Goal: Information Seeking & Learning: Learn about a topic

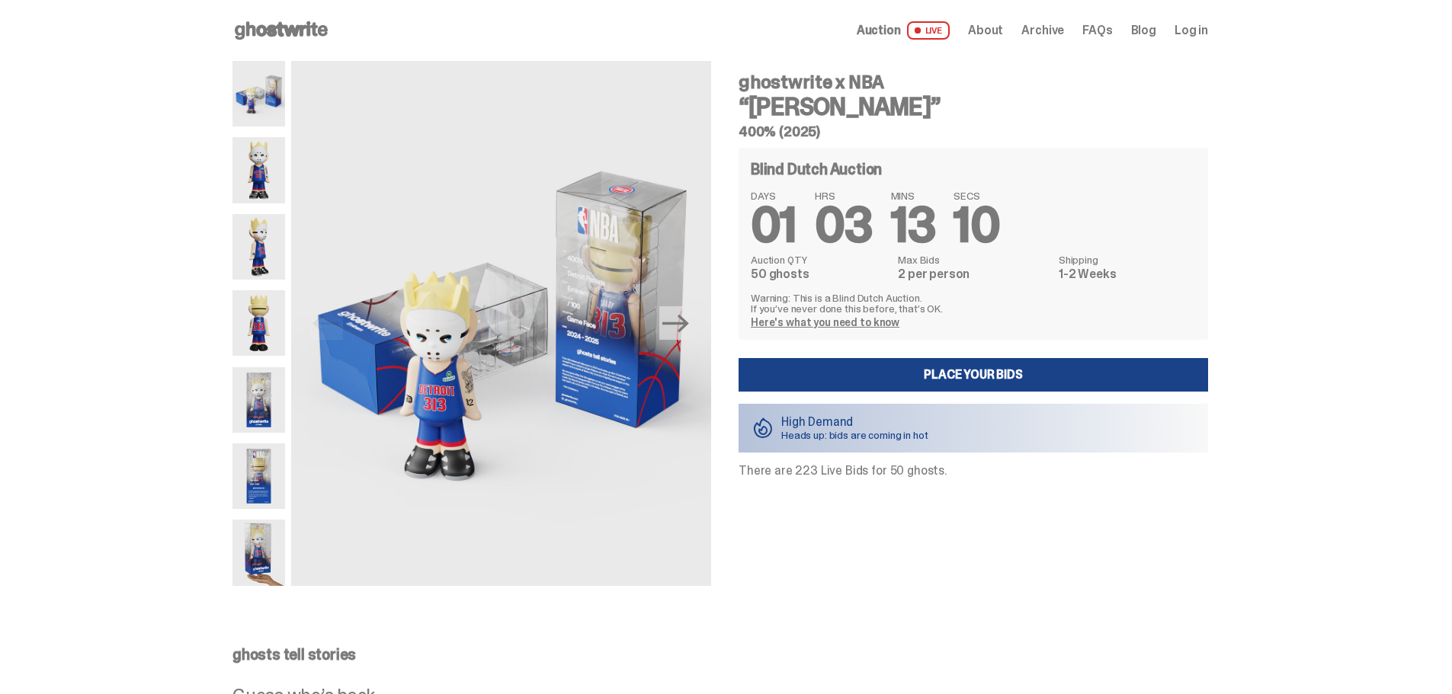
click at [261, 180] on img at bounding box center [258, 170] width 53 height 66
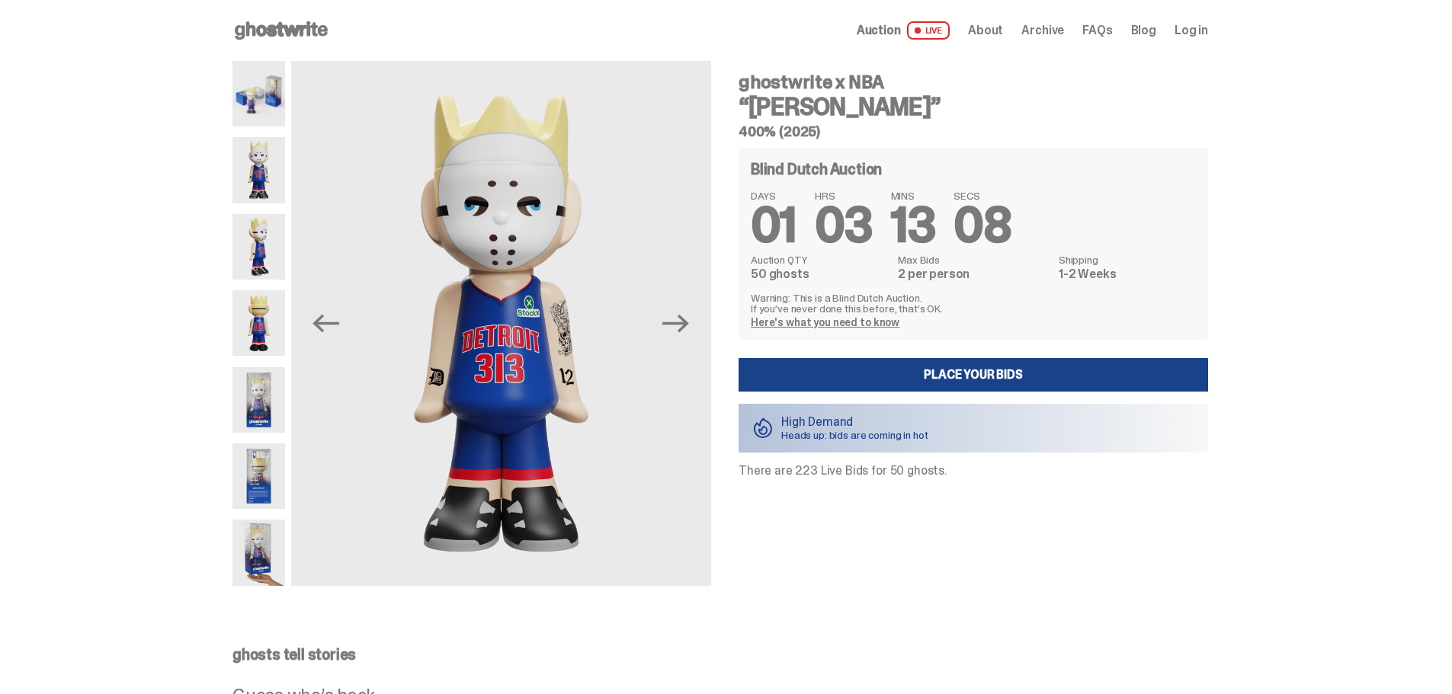
click at [274, 248] on img at bounding box center [258, 247] width 53 height 66
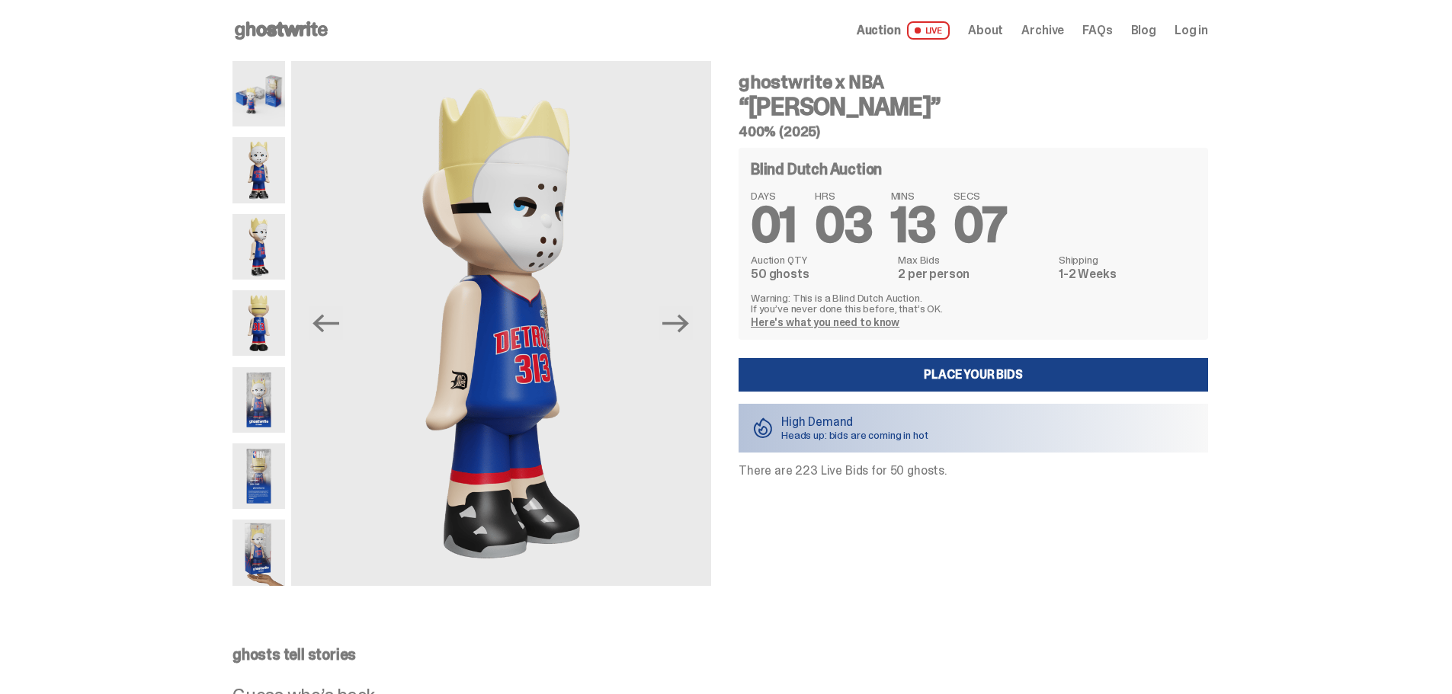
click at [276, 316] on img at bounding box center [258, 323] width 53 height 66
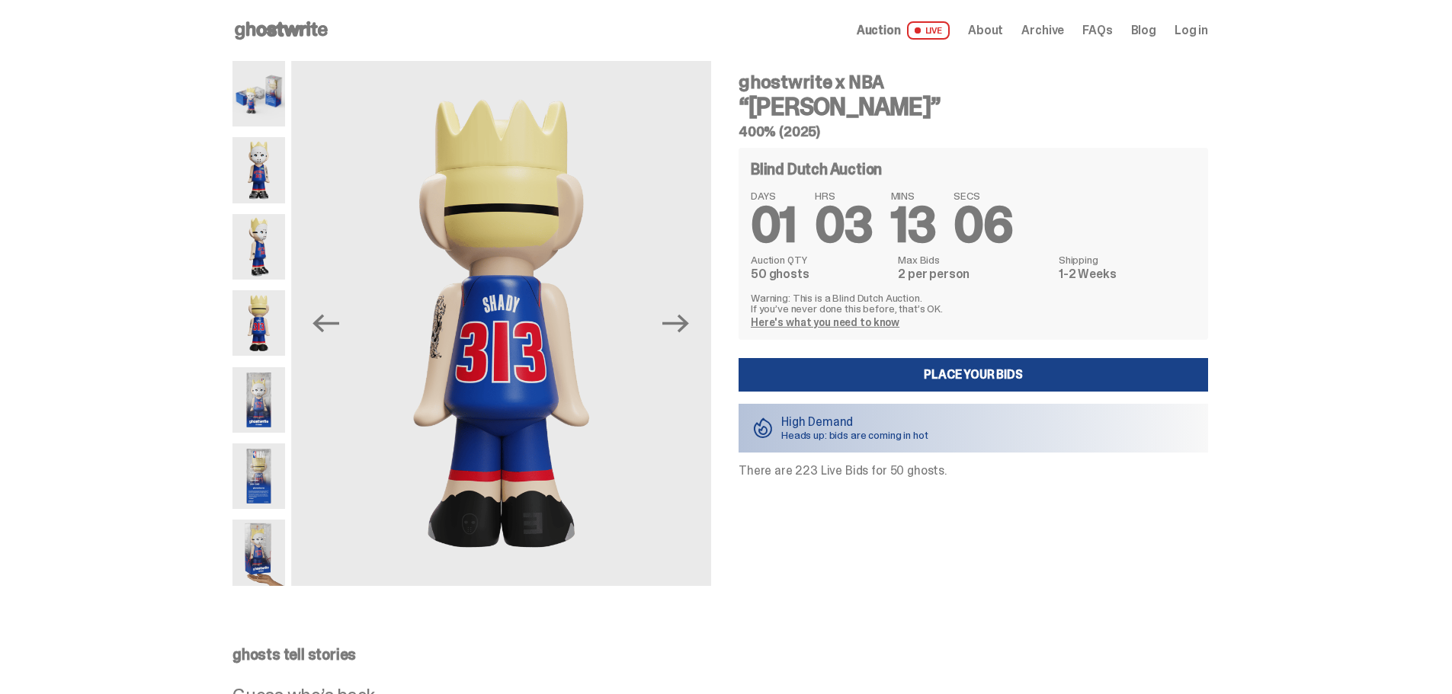
click at [280, 421] on img at bounding box center [258, 400] width 53 height 66
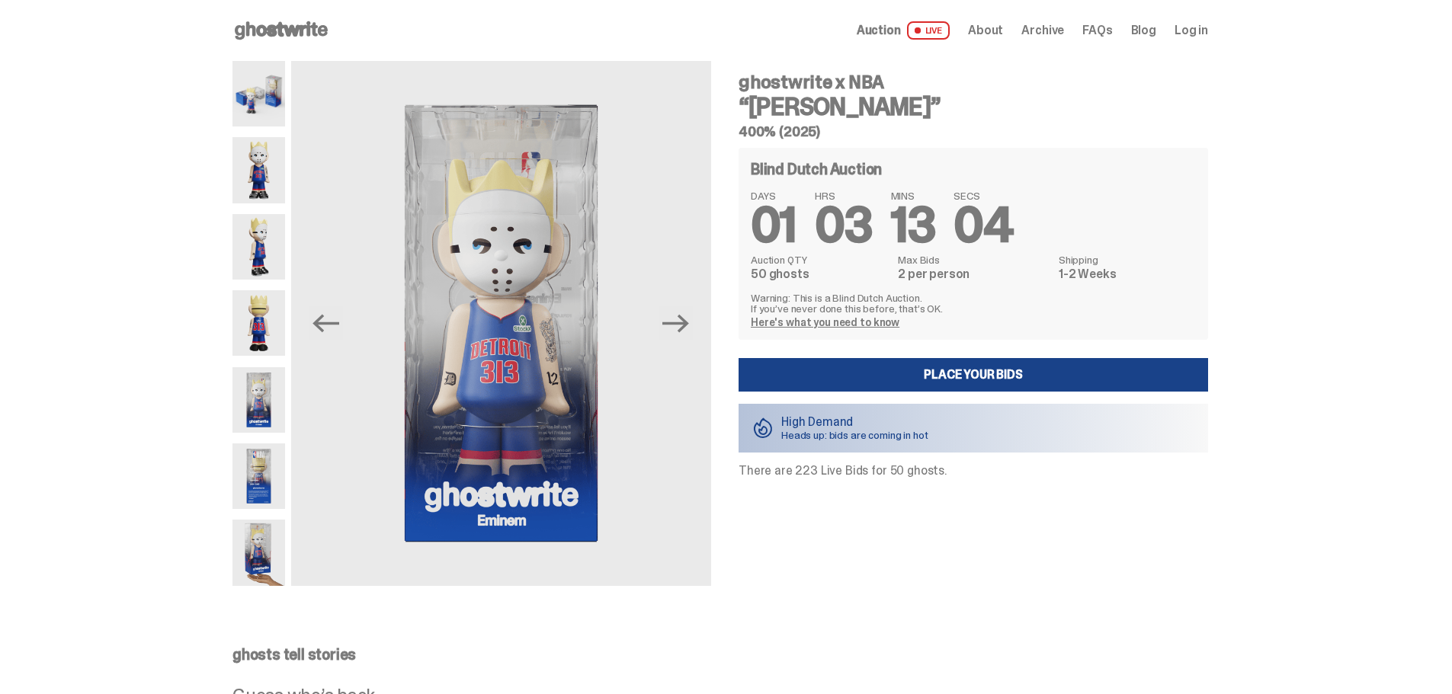
click at [276, 482] on img at bounding box center [258, 476] width 53 height 66
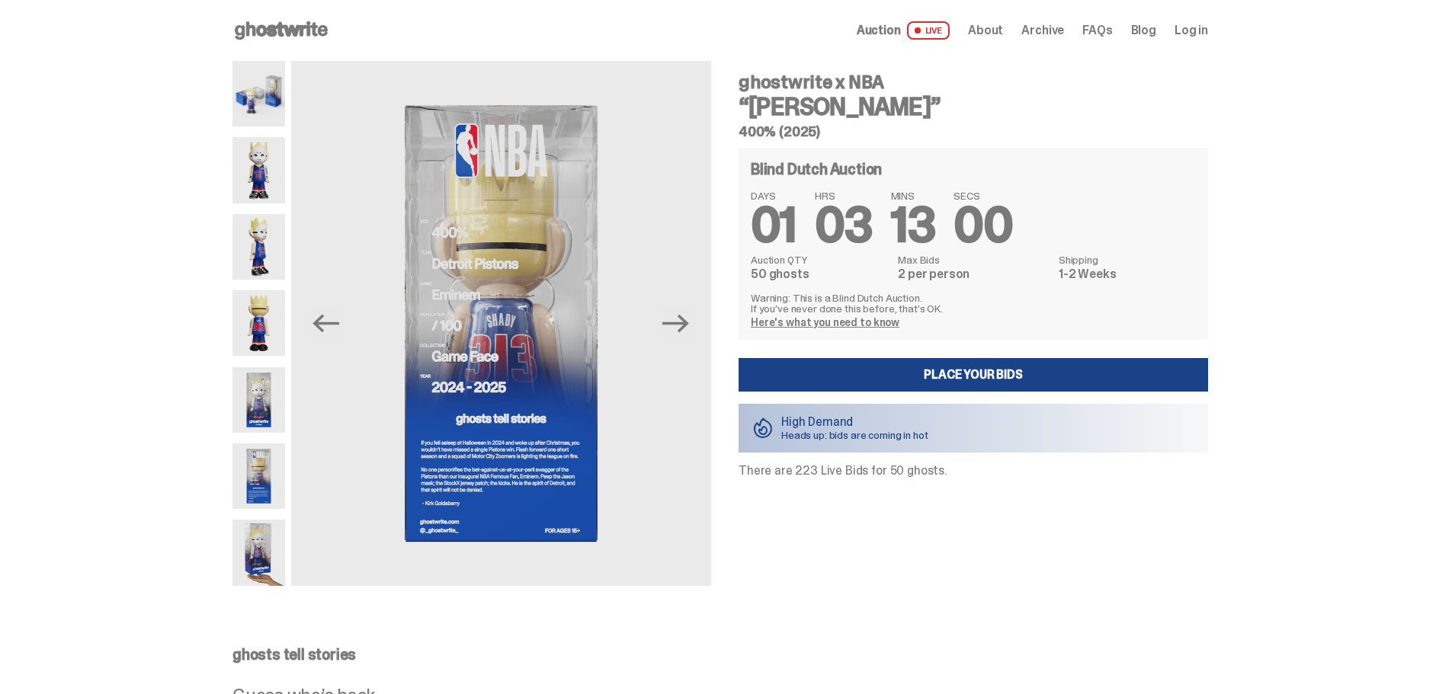
click at [274, 527] on img at bounding box center [258, 553] width 53 height 66
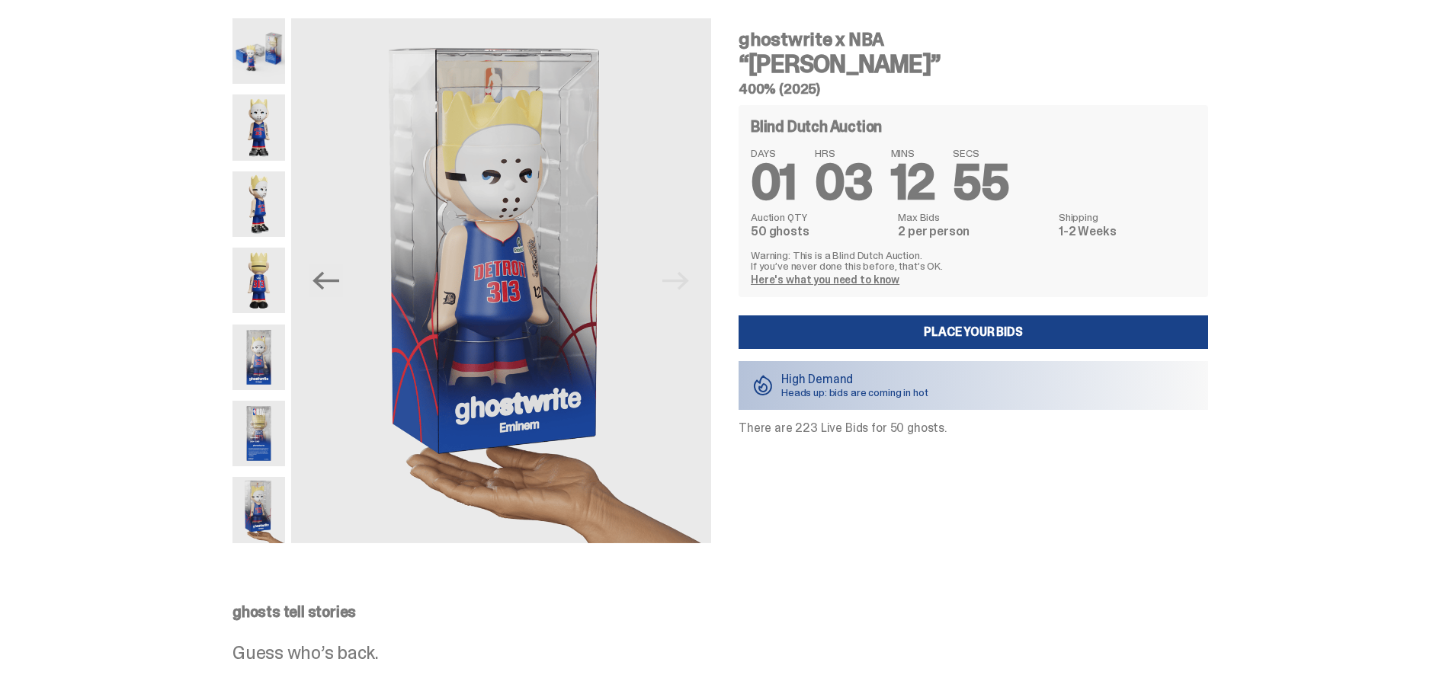
scroll to position [76, 0]
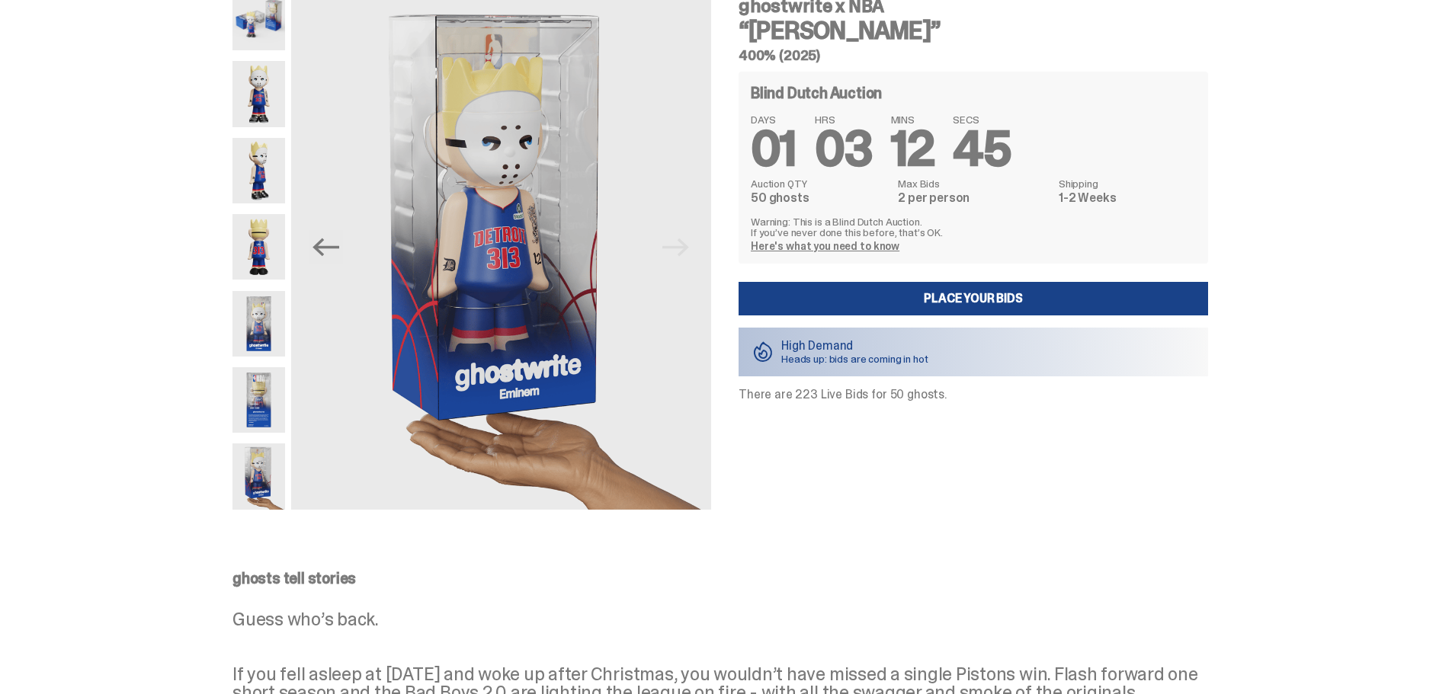
click at [856, 250] on link "Here's what you need to know" at bounding box center [825, 246] width 149 height 14
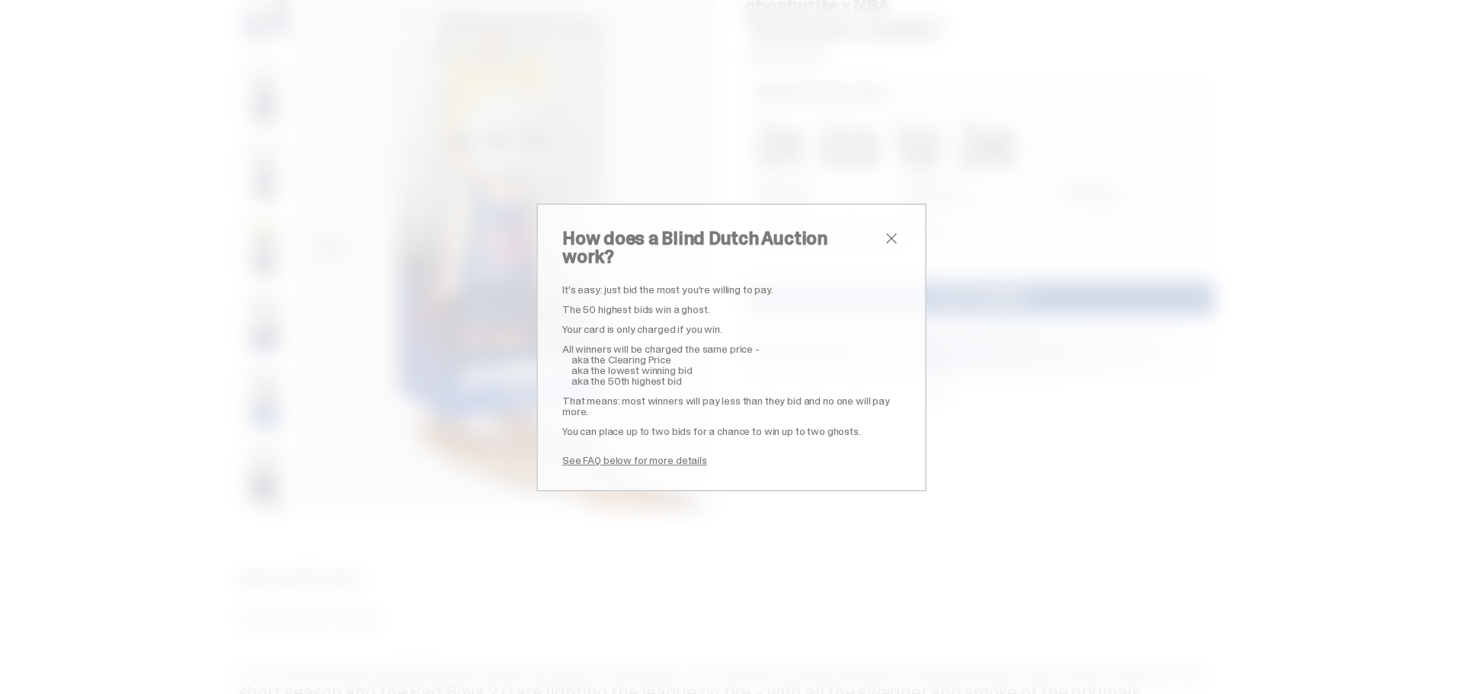
click at [888, 248] on span "close" at bounding box center [891, 238] width 18 height 18
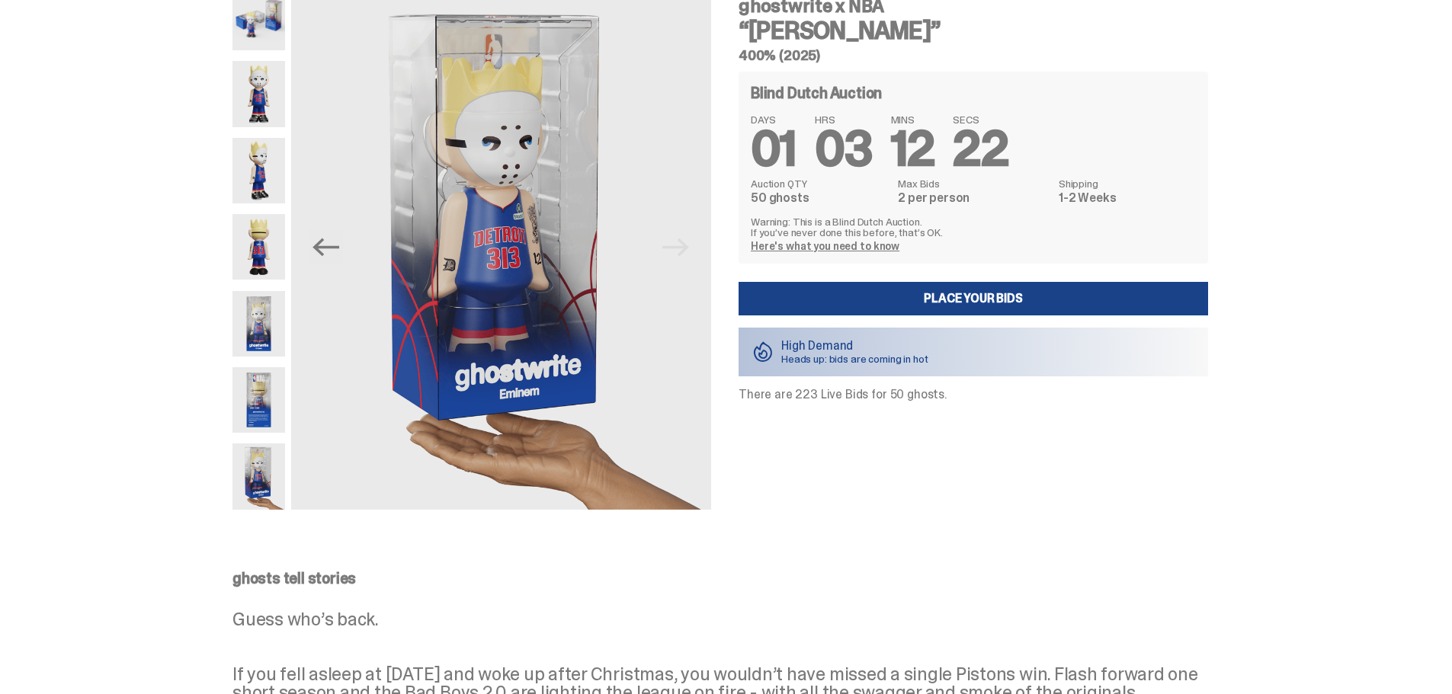
click at [266, 412] on img at bounding box center [258, 400] width 53 height 66
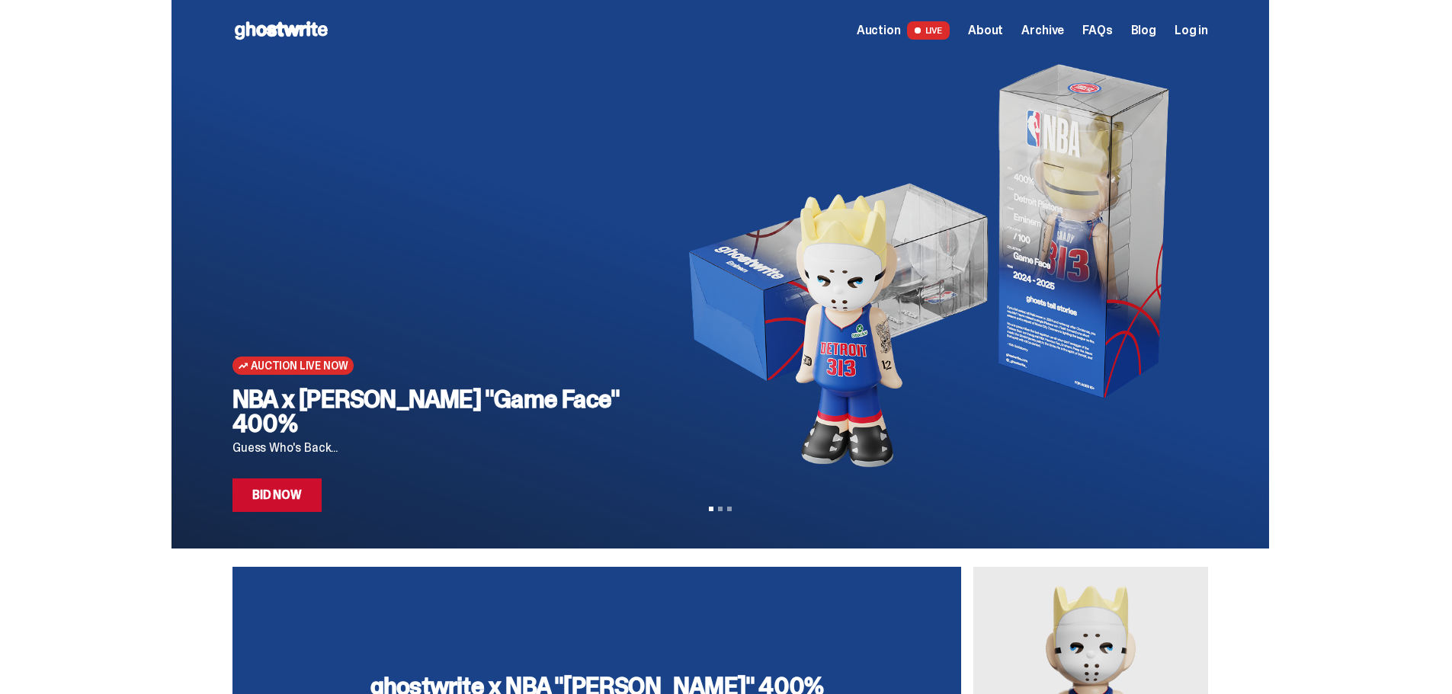
click at [1003, 36] on span "About" at bounding box center [985, 30] width 35 height 12
